Goal: Task Accomplishment & Management: Use online tool/utility

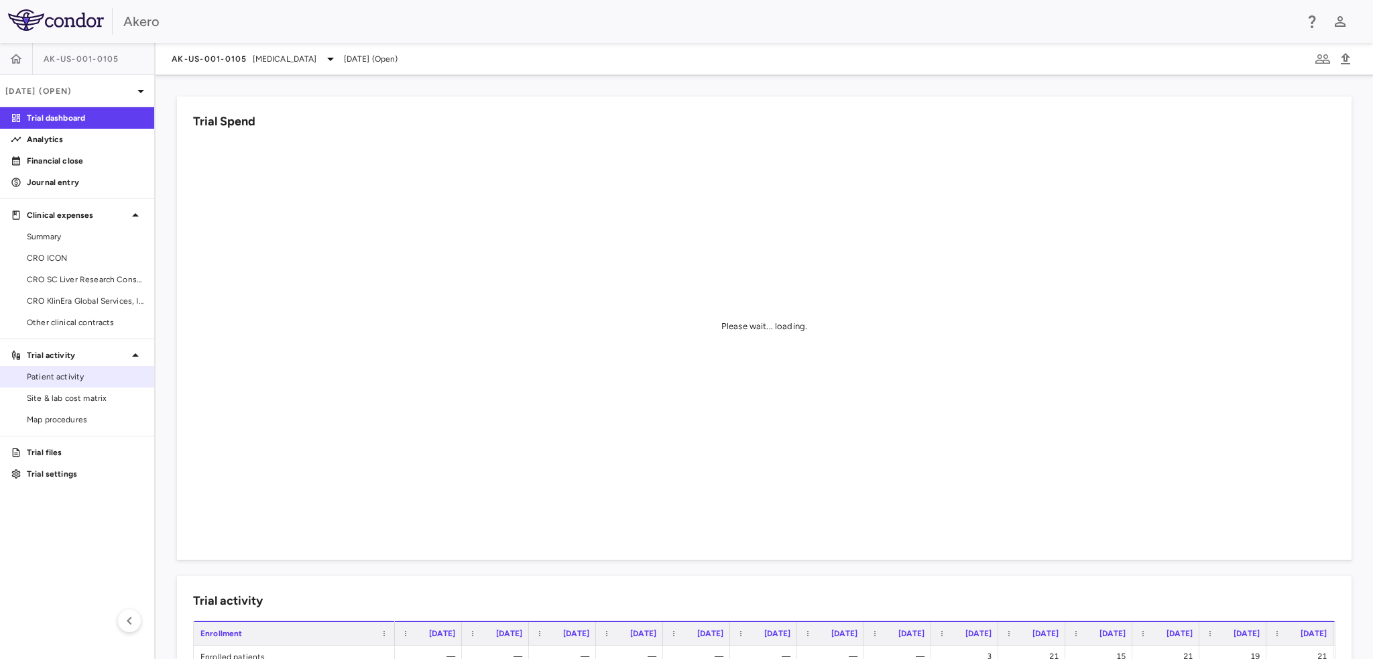
click at [60, 383] on link "Patient activity" at bounding box center [77, 377] width 154 height 20
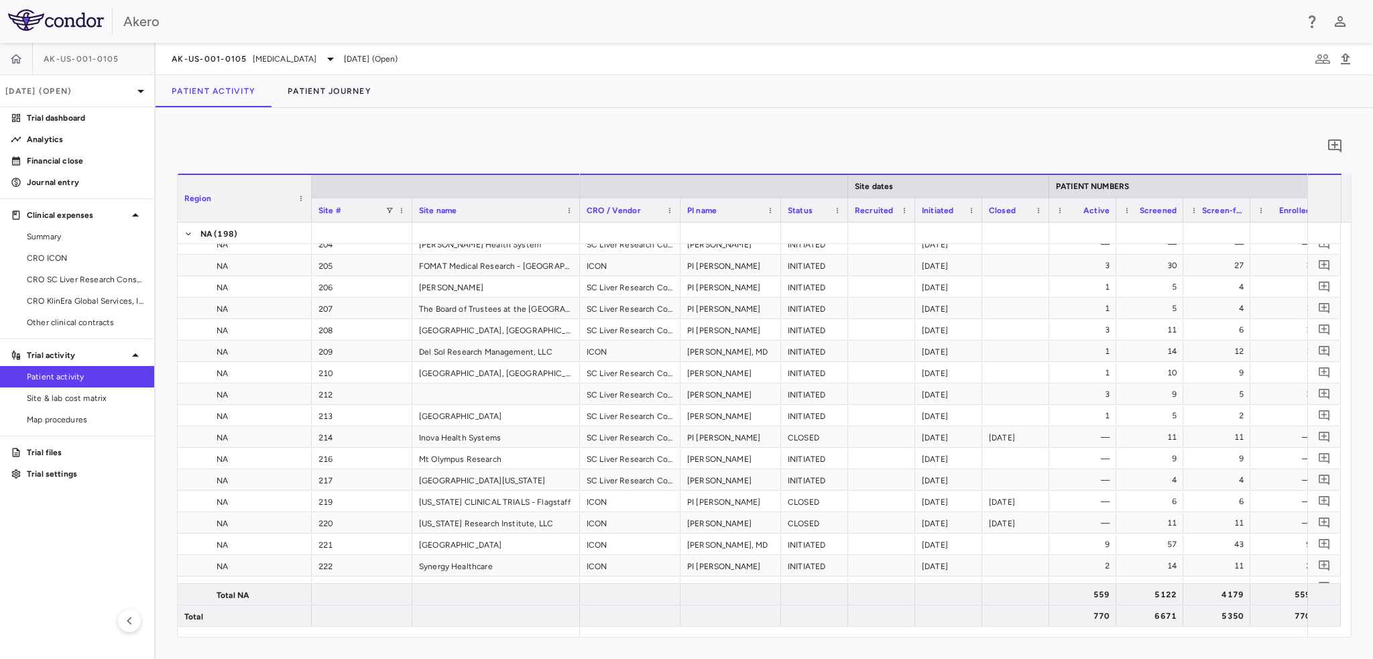
scroll to position [2145, 0]
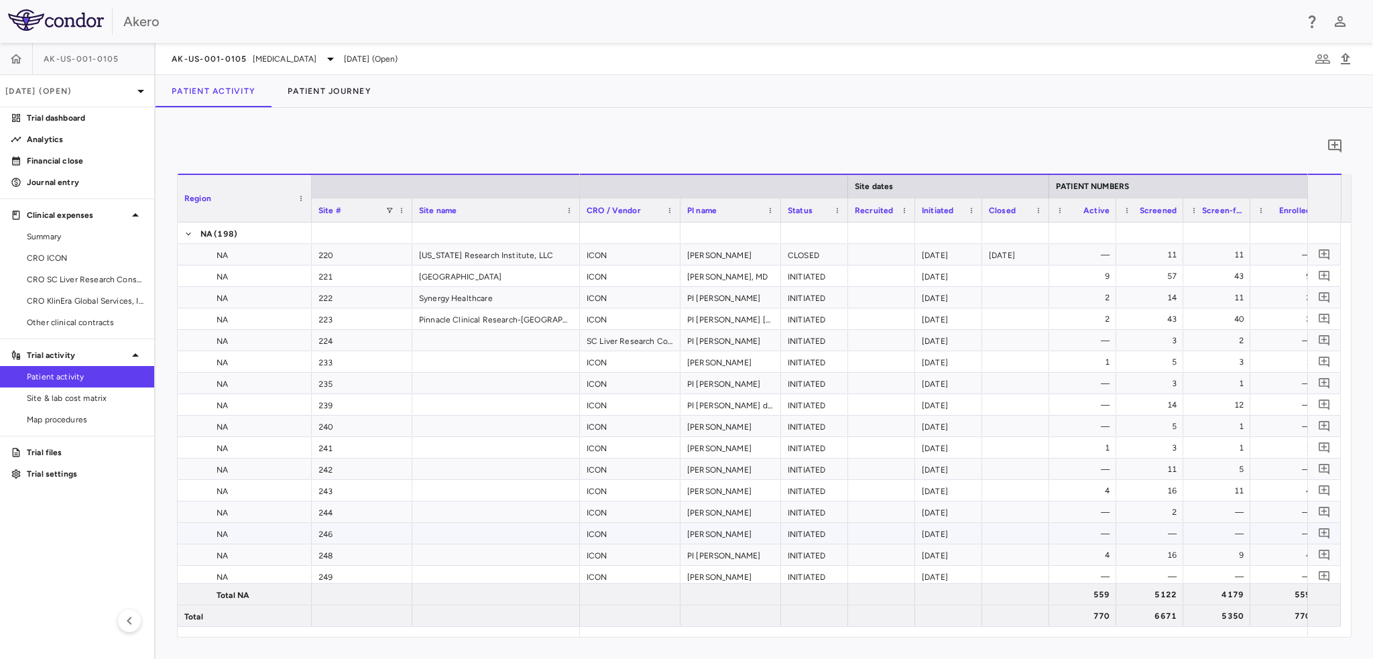
click at [196, 532] on div "NA" at bounding box center [245, 533] width 134 height 21
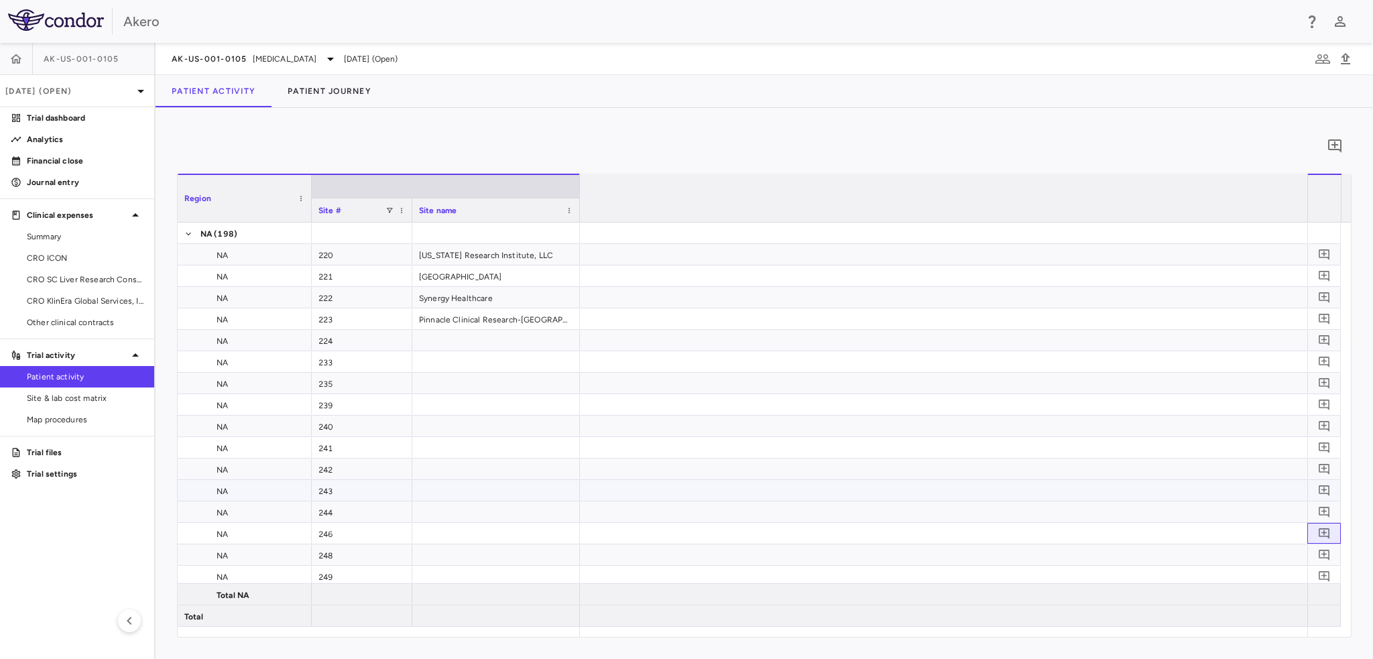
scroll to position [0, 2556]
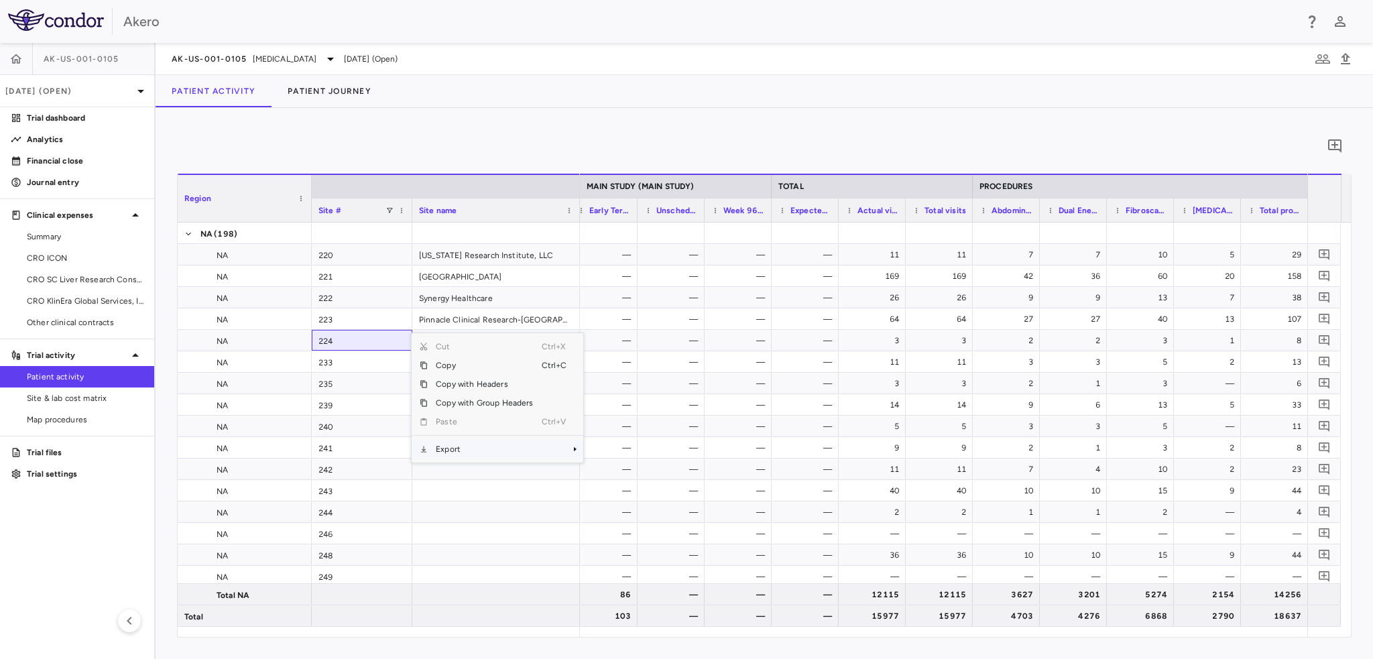
click at [454, 450] on span "Export" at bounding box center [484, 449] width 113 height 19
click at [640, 470] on span "Excel Export" at bounding box center [627, 472] width 63 height 19
drag, startPoint x: 62, startPoint y: 257, endPoint x: 302, endPoint y: 109, distance: 281.6
click at [62, 257] on span "CRO ICON" at bounding box center [85, 258] width 117 height 12
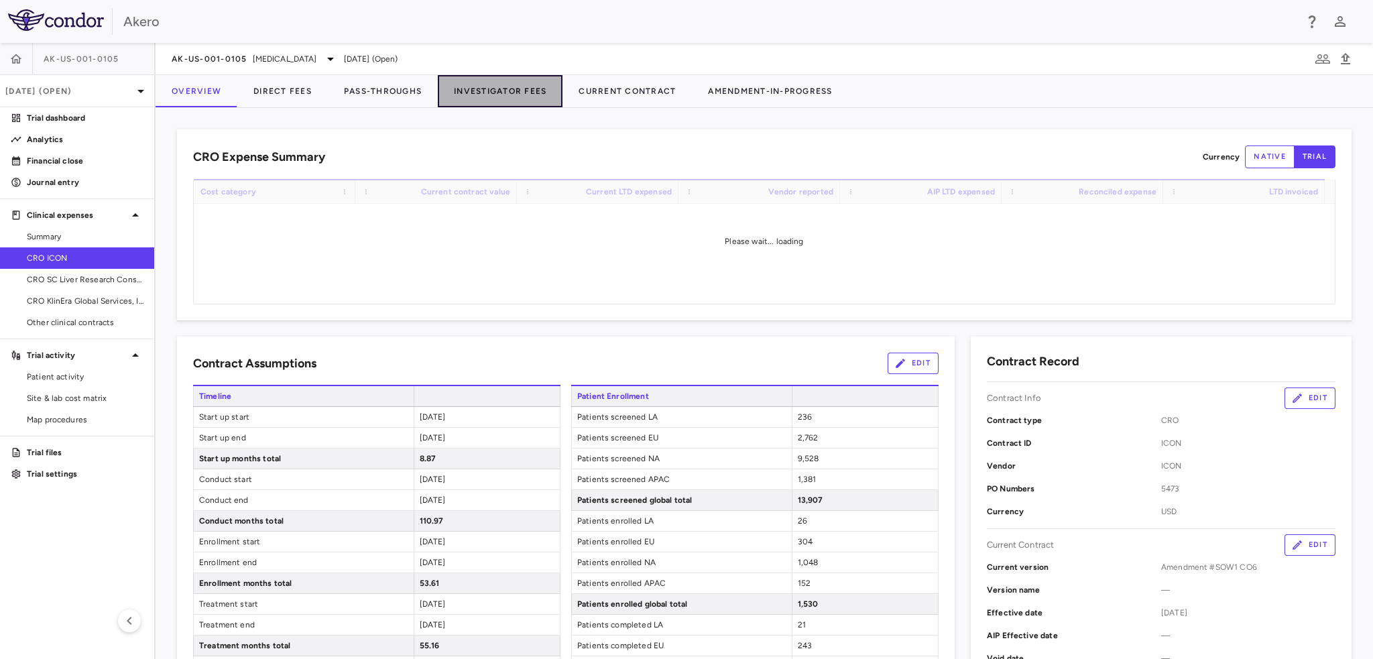
click at [485, 93] on button "Investigator Fees" at bounding box center [500, 91] width 125 height 32
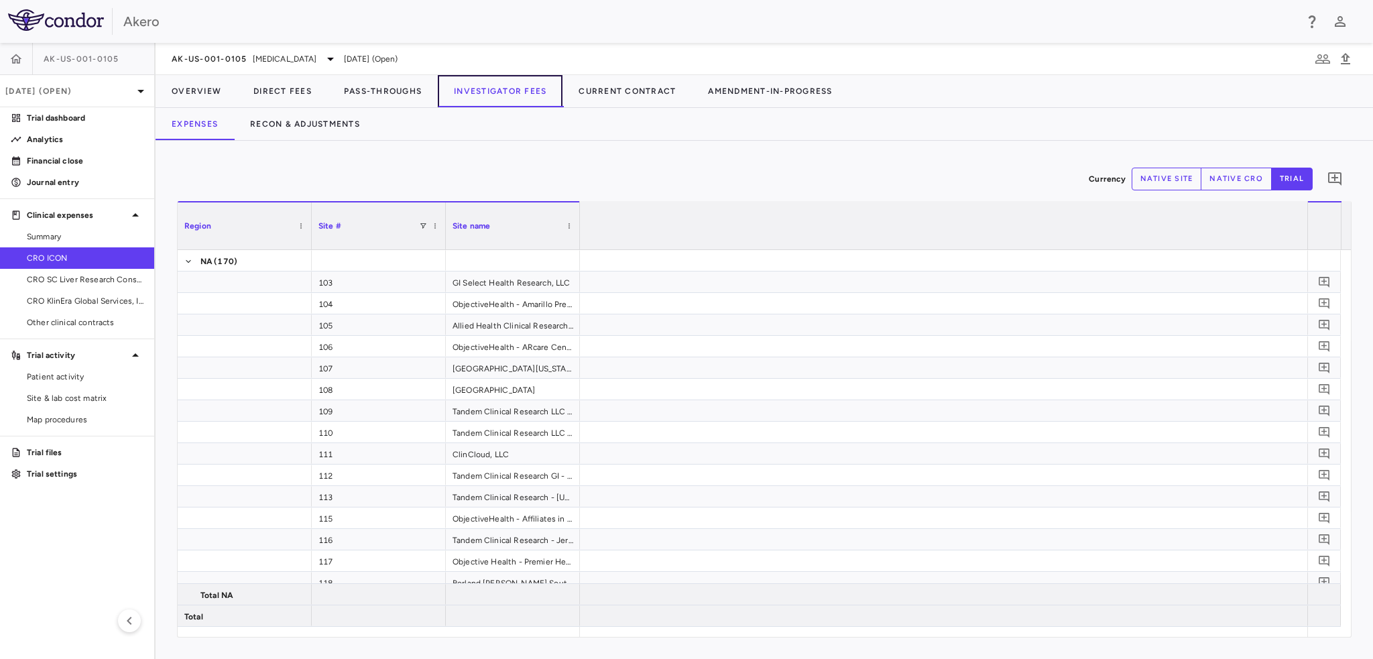
scroll to position [0, 5974]
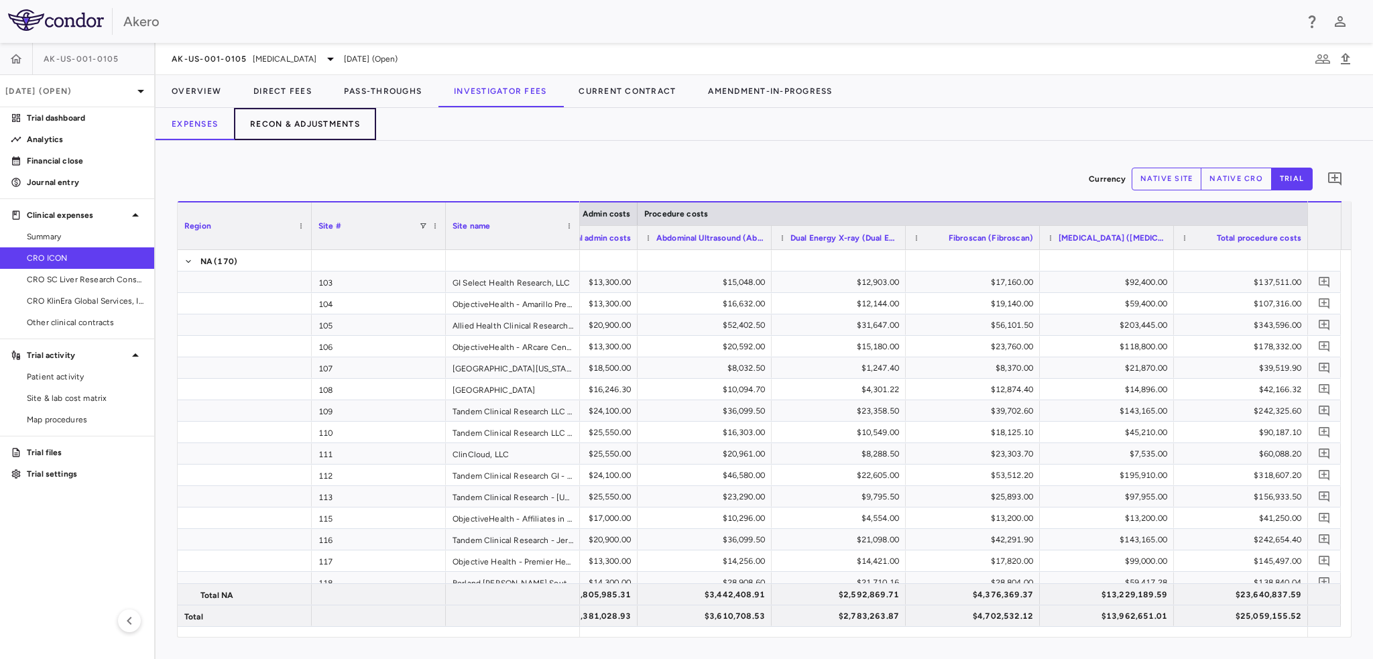
click at [348, 126] on button "Recon & Adjustments" at bounding box center [305, 124] width 142 height 32
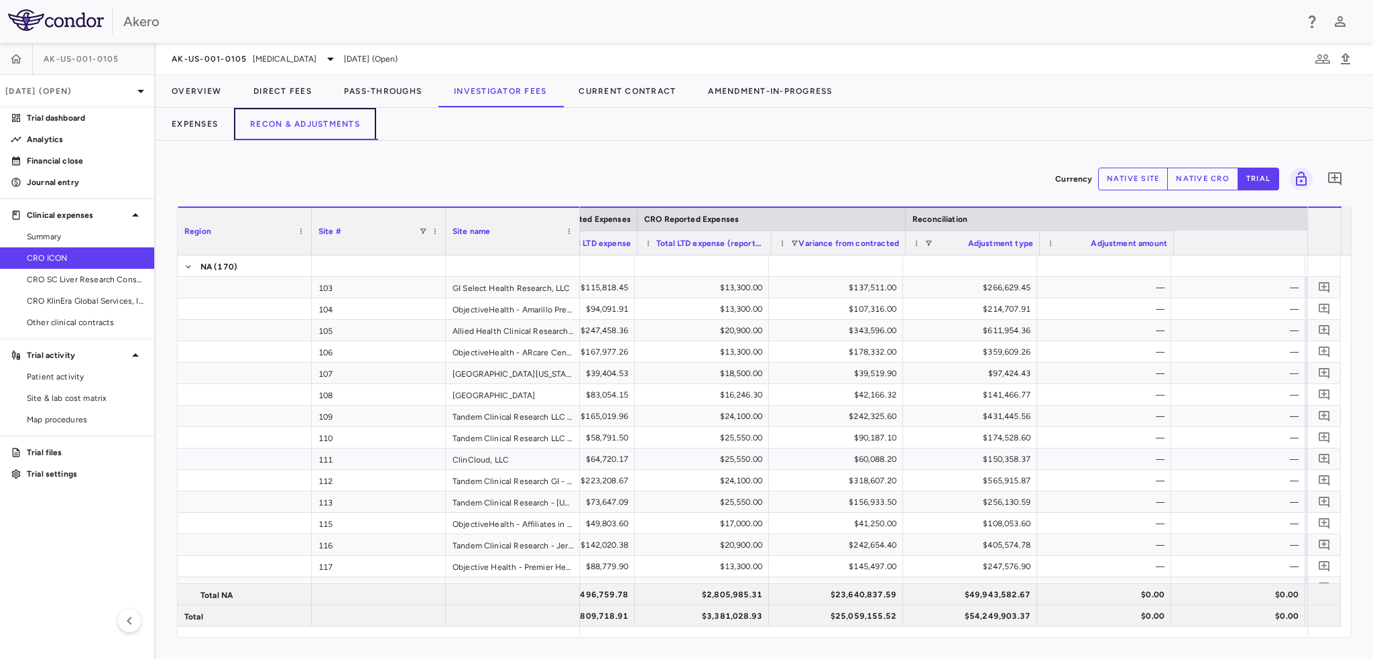
scroll to position [0, 747]
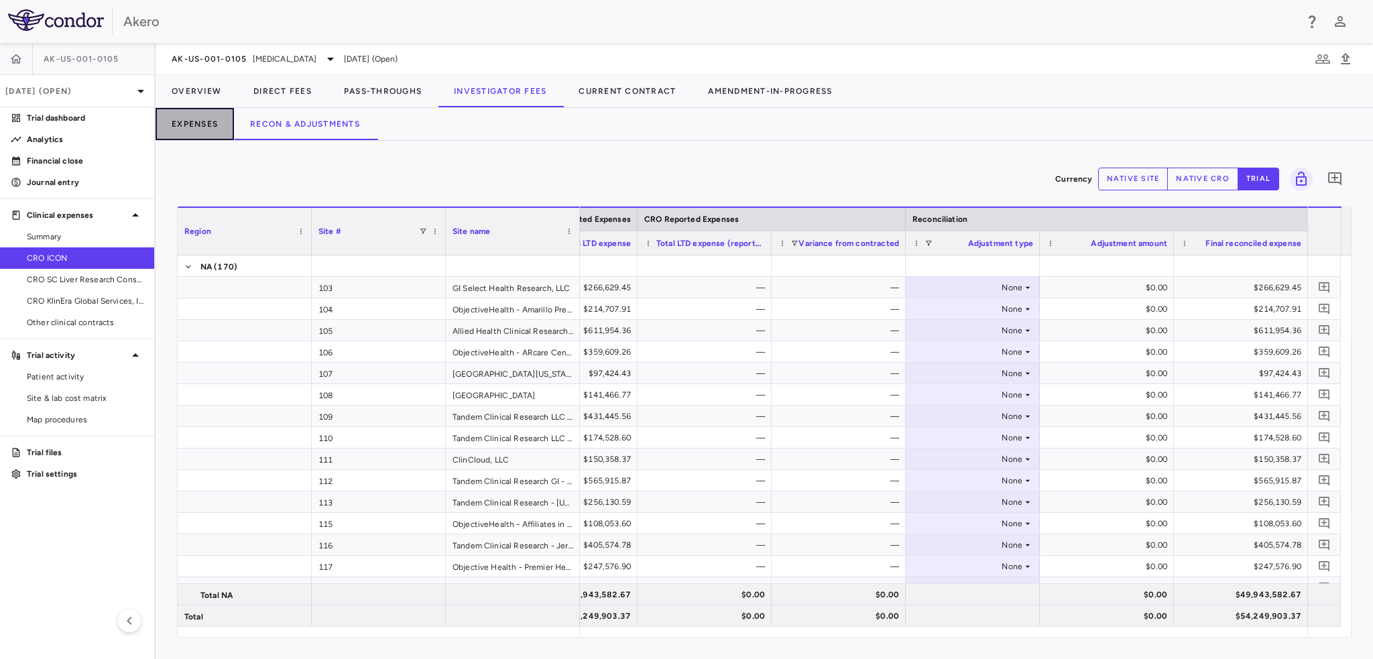
click at [192, 122] on button "Expenses" at bounding box center [194, 124] width 78 height 32
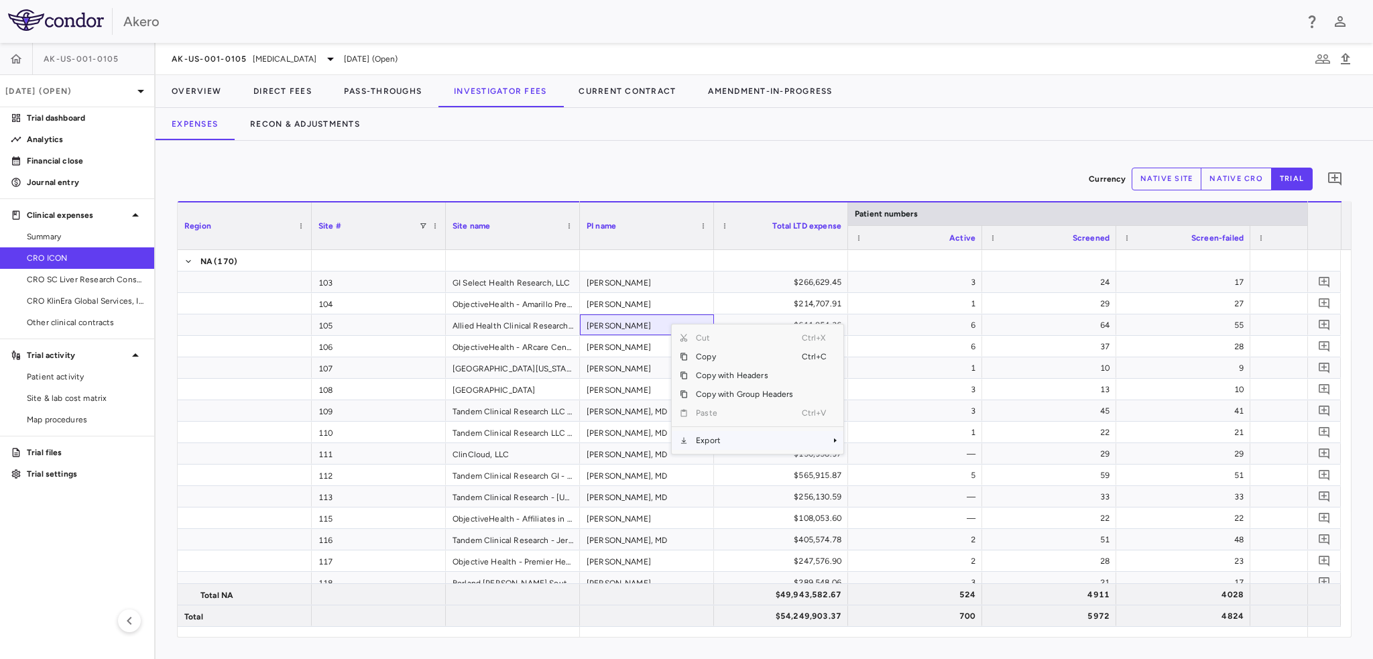
click at [712, 436] on span "Export" at bounding box center [744, 440] width 113 height 19
click at [866, 464] on span "Excel Export" at bounding box center [887, 463] width 63 height 19
drag, startPoint x: 46, startPoint y: 300, endPoint x: 393, endPoint y: 120, distance: 391.5
click at [46, 300] on span "CRO KlinEra Global Services, Inc" at bounding box center [85, 301] width 117 height 12
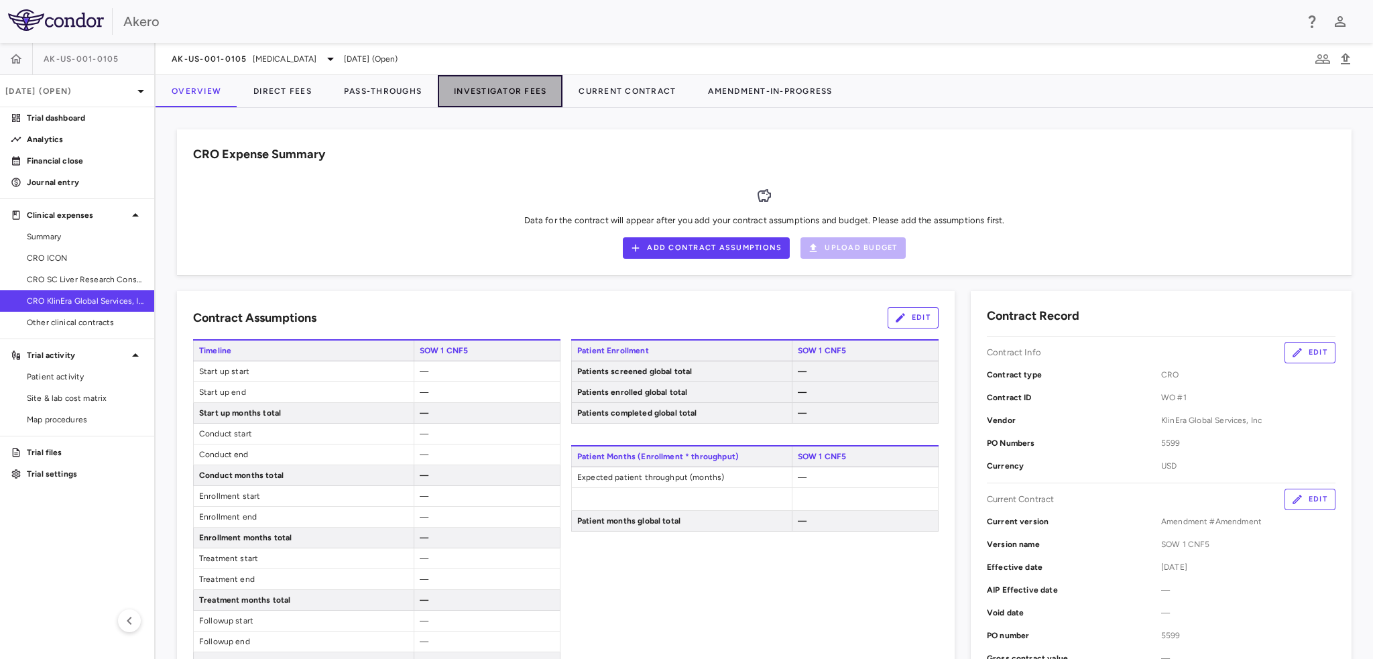
click at [478, 88] on button "Investigator Fees" at bounding box center [500, 91] width 125 height 32
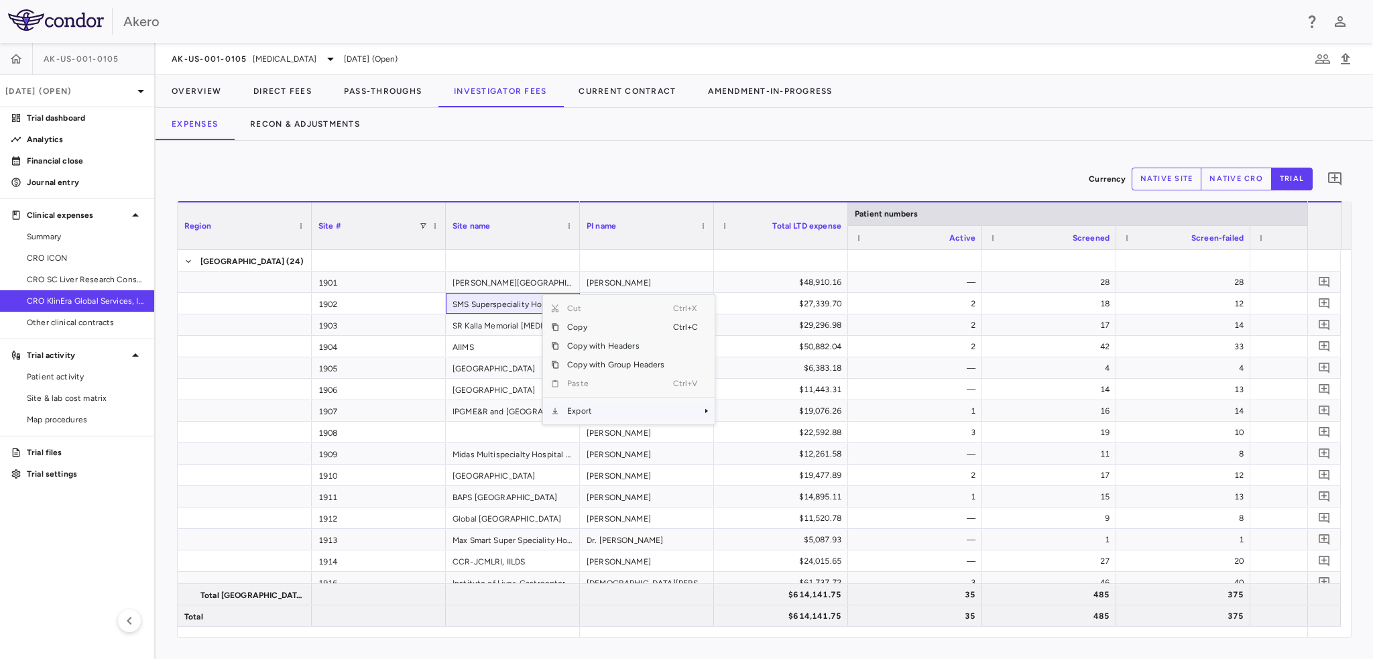
click at [574, 415] on span "Export" at bounding box center [615, 410] width 113 height 19
click at [742, 434] on span "Excel Export" at bounding box center [758, 434] width 63 height 19
click at [55, 277] on span "CRO SC Liver Research Consortium LLC" at bounding box center [85, 279] width 117 height 12
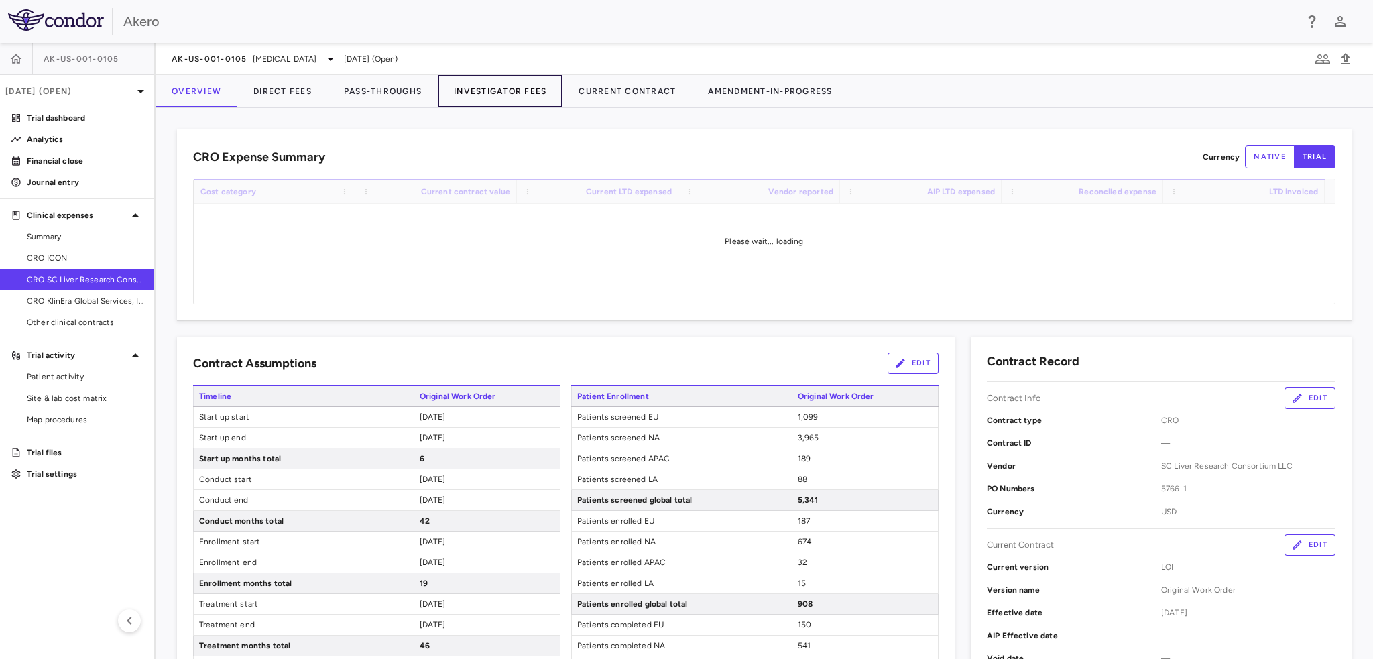
click at [492, 93] on button "Investigator Fees" at bounding box center [500, 91] width 125 height 32
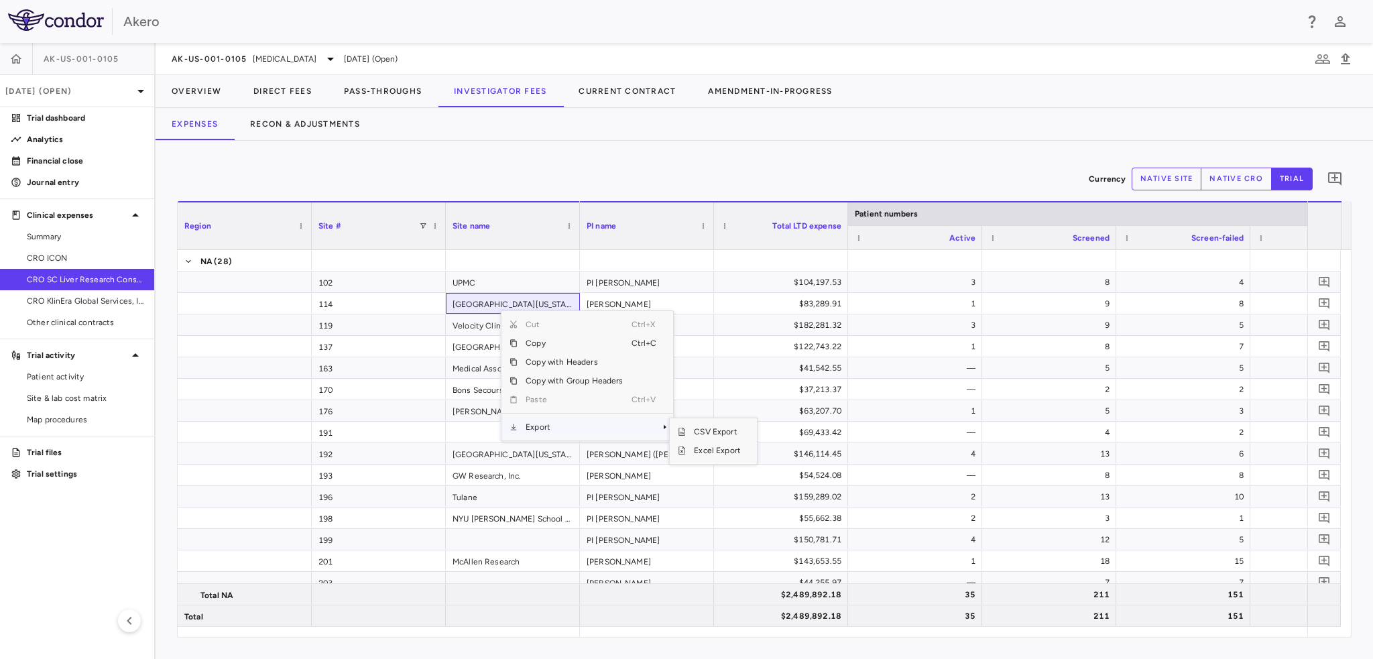
click at [540, 427] on span "Export" at bounding box center [573, 427] width 113 height 19
click at [709, 454] on span "Excel Export" at bounding box center [717, 450] width 63 height 19
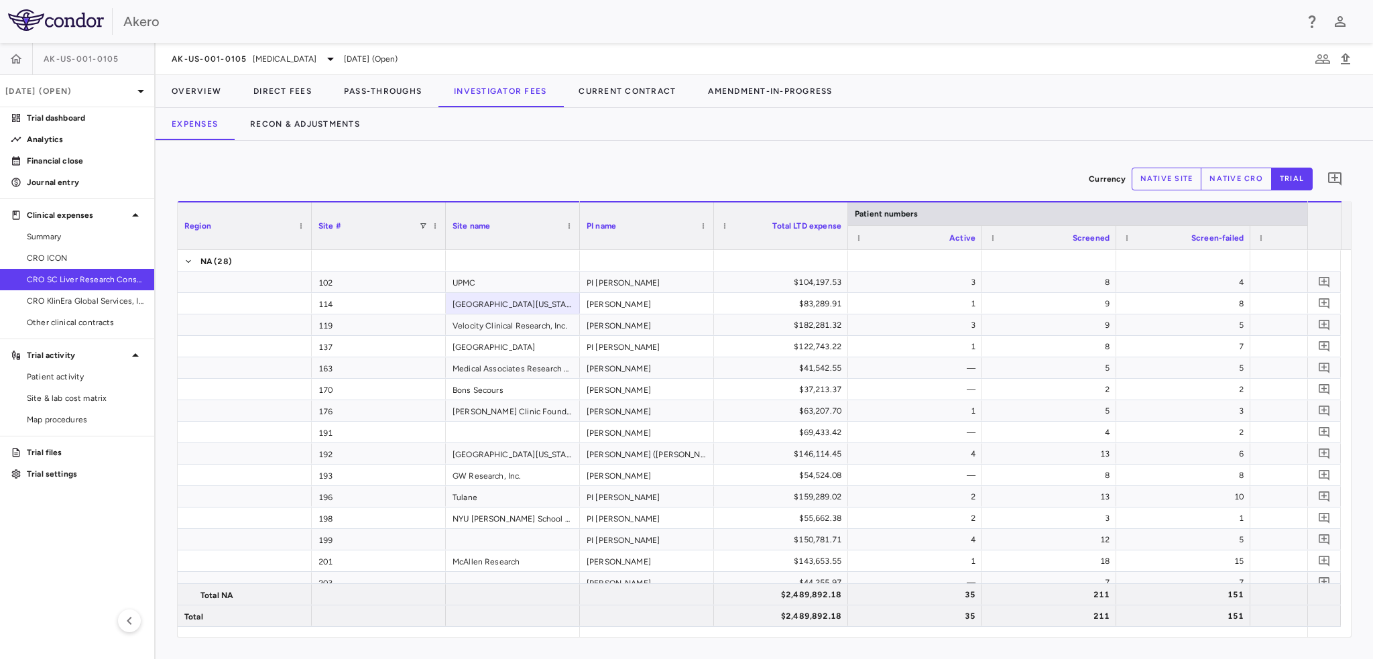
click at [64, 62] on span "AK-US-001-0105" at bounding box center [82, 59] width 76 height 11
click at [50, 24] on img at bounding box center [56, 19] width 96 height 21
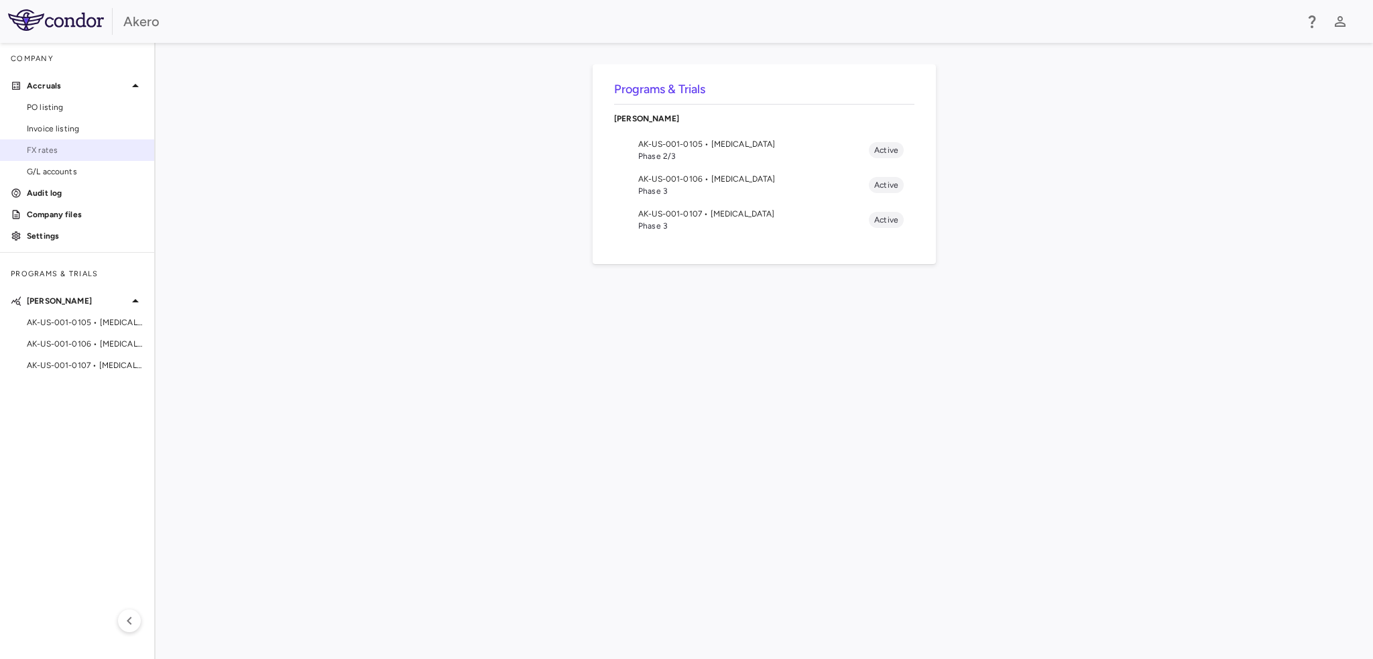
click at [41, 147] on span "FX rates" at bounding box center [85, 150] width 117 height 12
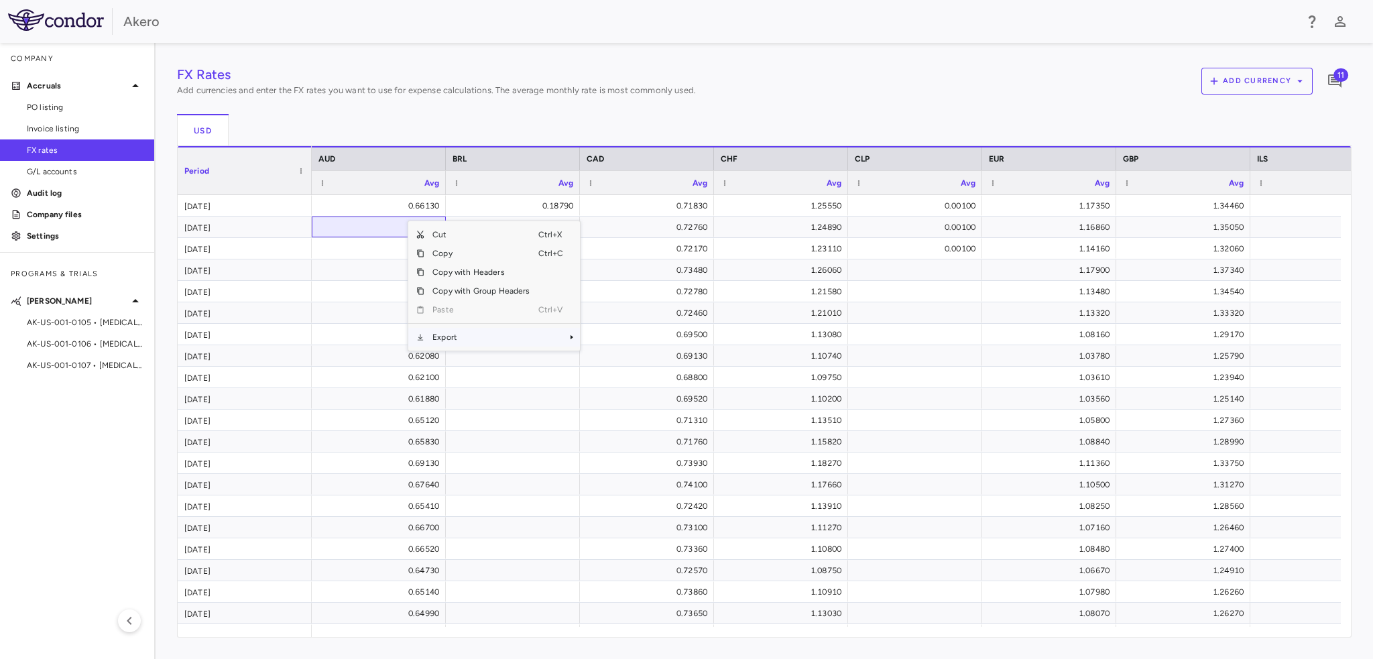
click at [438, 340] on span "Export" at bounding box center [480, 337] width 113 height 19
click at [635, 363] on span "Excel Export" at bounding box center [623, 360] width 63 height 19
